Goal: Task Accomplishment & Management: Manage account settings

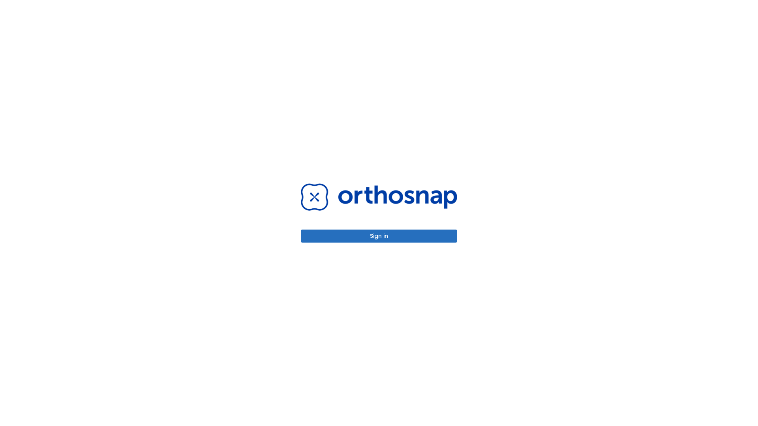
click at [379, 236] on button "Sign in" at bounding box center [379, 236] width 156 height 13
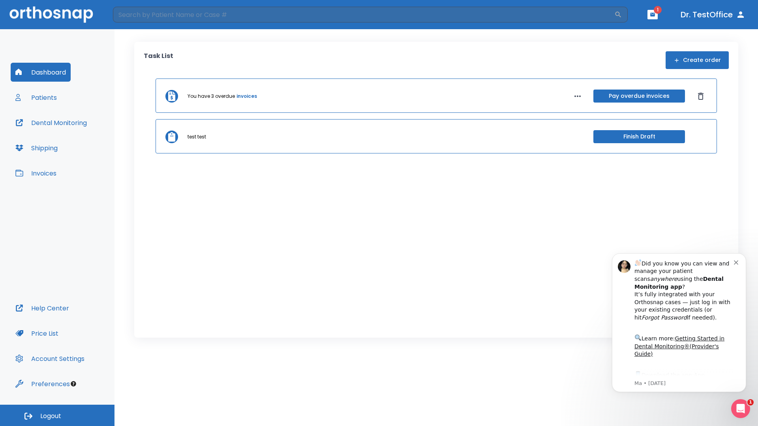
click at [57, 415] on span "Logout" at bounding box center [50, 416] width 21 height 9
